Goal: Use online tool/utility: Utilize a website feature to perform a specific function

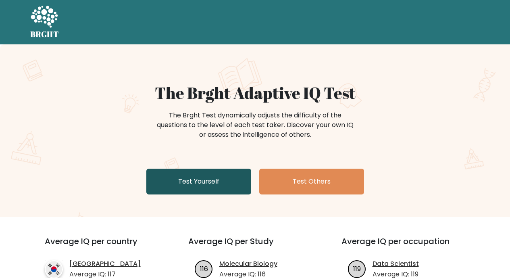
click at [194, 182] on link "Test Yourself" at bounding box center [198, 181] width 105 height 26
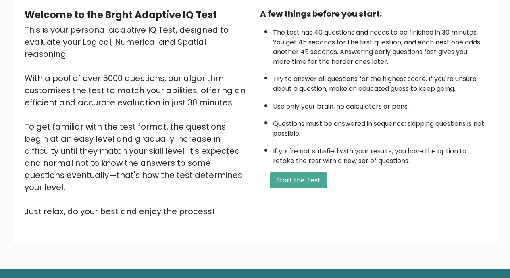
scroll to position [91, 0]
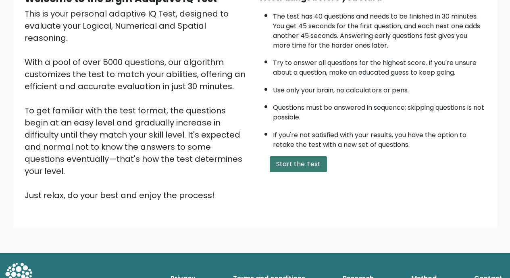
click at [285, 162] on button "Start the Test" at bounding box center [298, 164] width 57 height 16
